Goal: Task Accomplishment & Management: Manage account settings

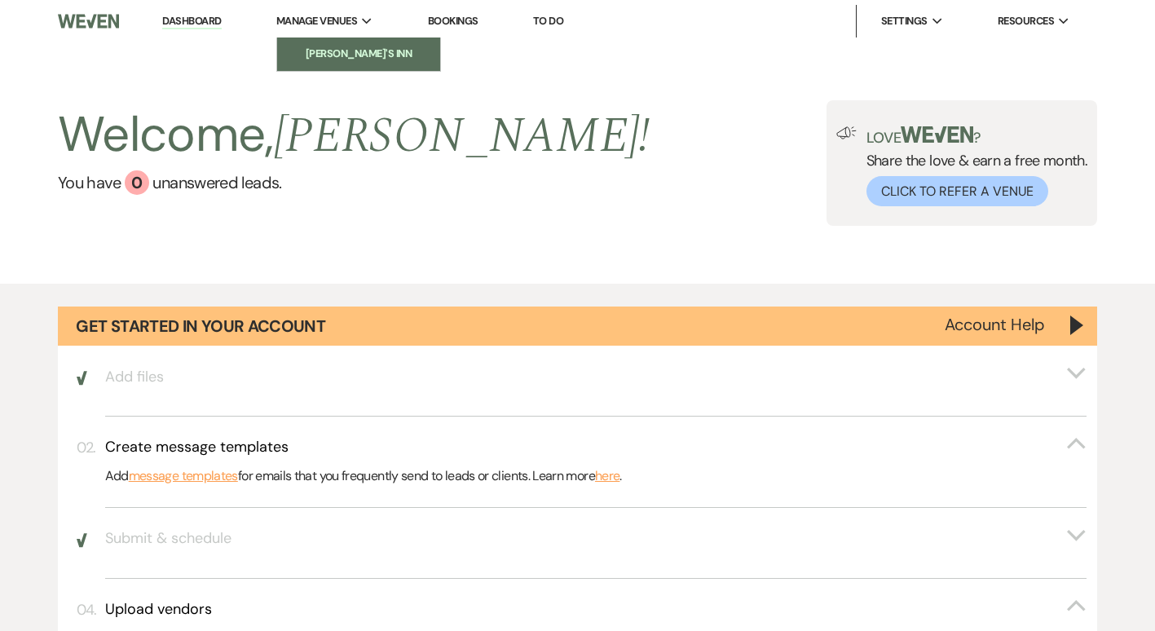
click at [357, 51] on li "[PERSON_NAME]'s Inn" at bounding box center [358, 54] width 147 height 16
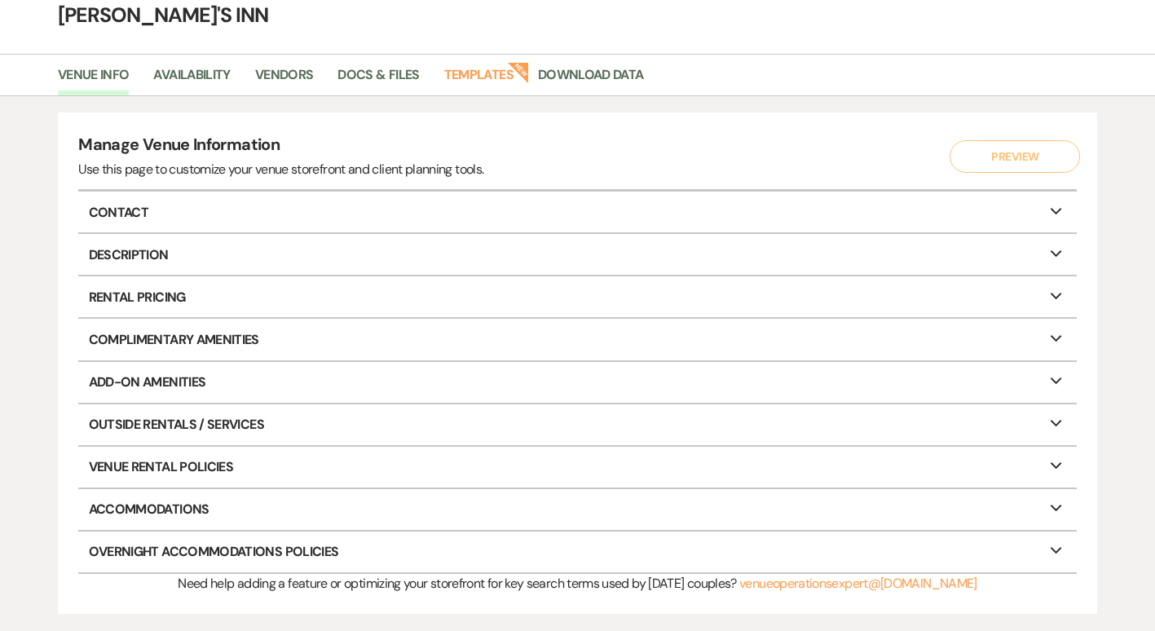
scroll to position [82, 0]
click at [1064, 205] on icon "Expand" at bounding box center [1057, 207] width 20 height 13
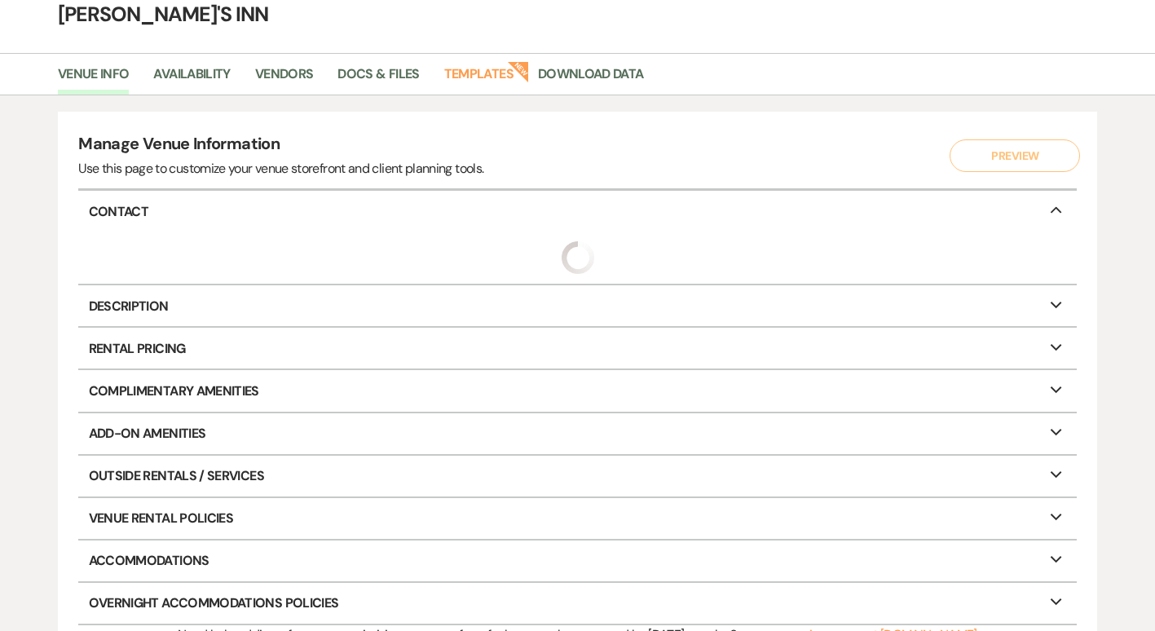
select select "30"
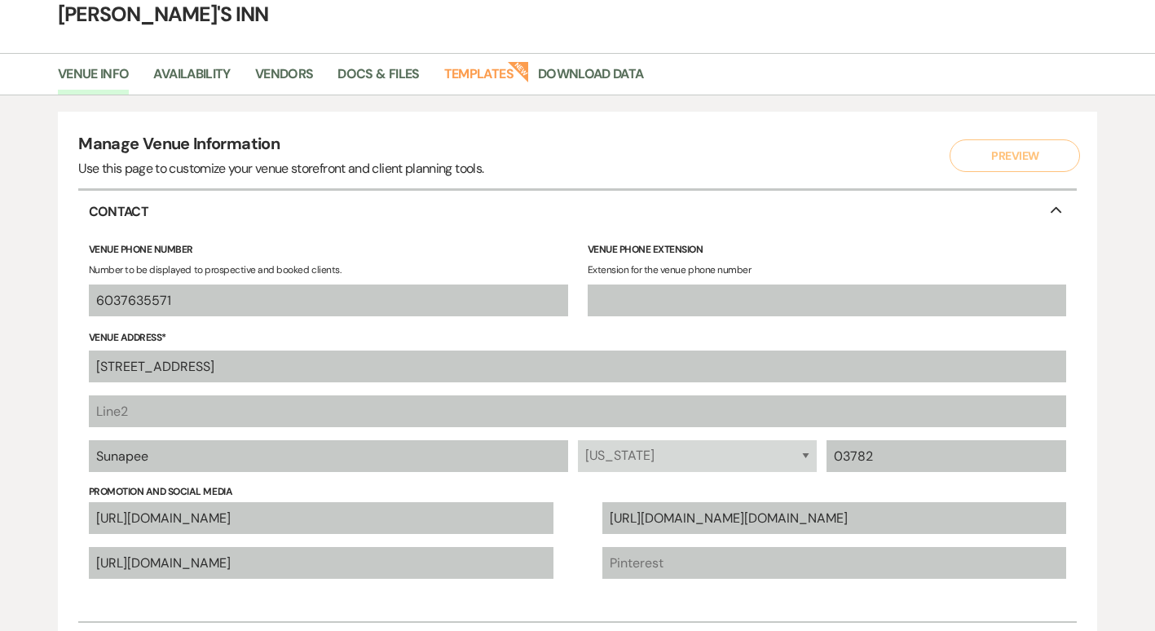
click at [1064, 205] on icon "Collapse" at bounding box center [1057, 207] width 20 height 13
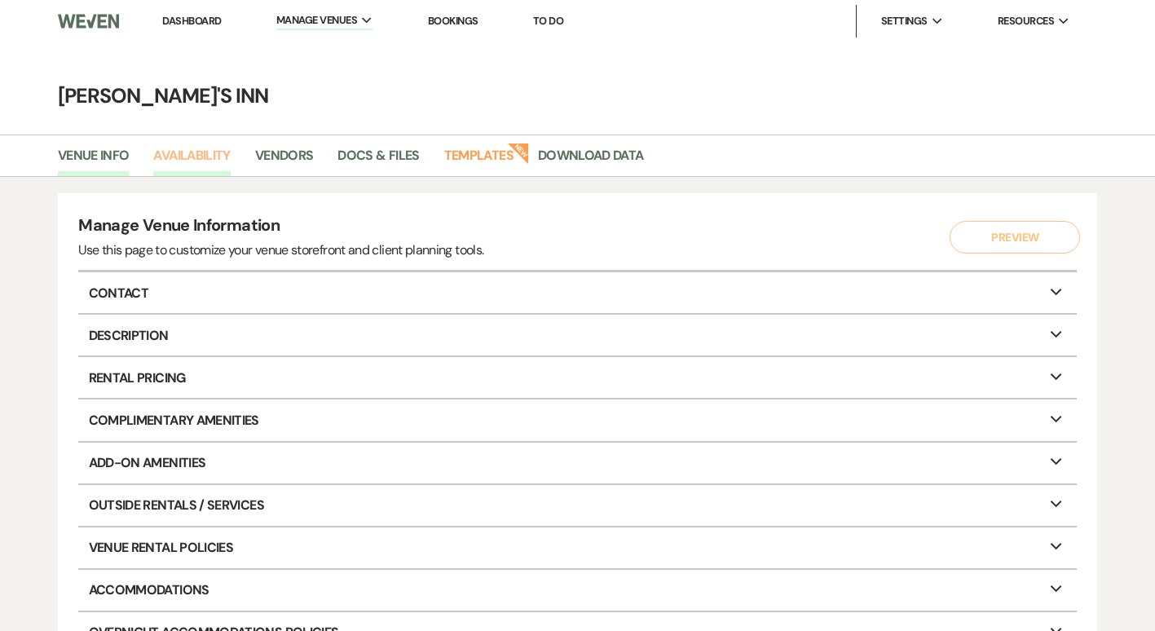
click at [211, 157] on link "Availability" at bounding box center [191, 160] width 77 height 31
select select "2"
select select "2026"
